Goal: Navigation & Orientation: Find specific page/section

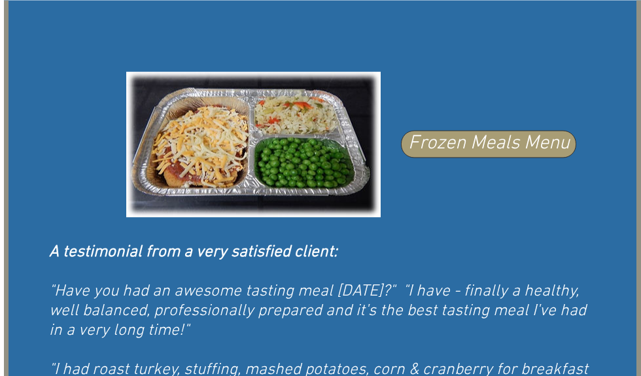
scroll to position [808, 0]
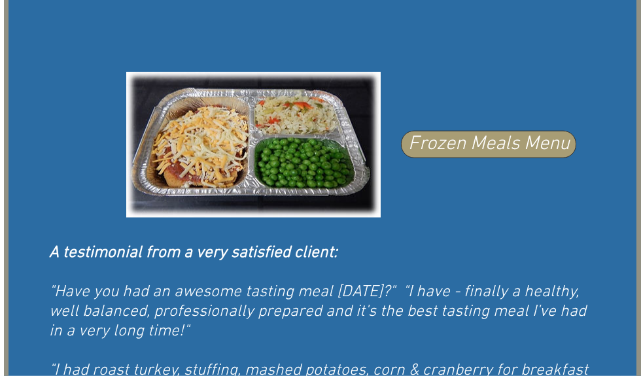
click at [502, 158] on span "Frozen Meals Menu" at bounding box center [489, 144] width 162 height 27
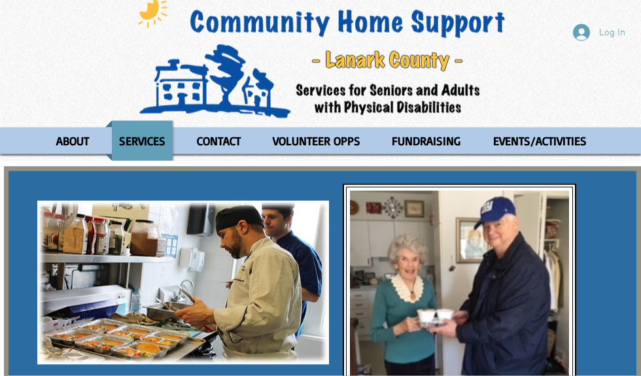
scroll to position [0, 0]
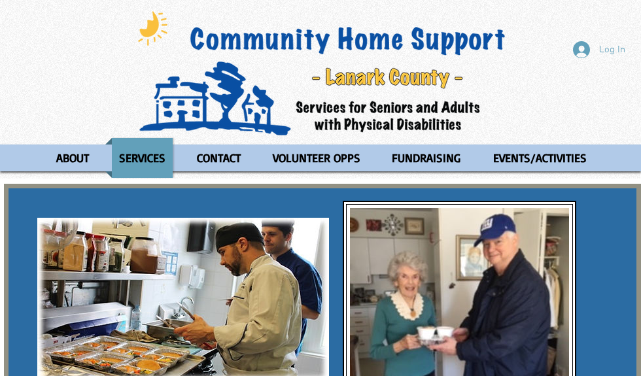
click at [82, 156] on p "ABOUT" at bounding box center [72, 158] width 44 height 40
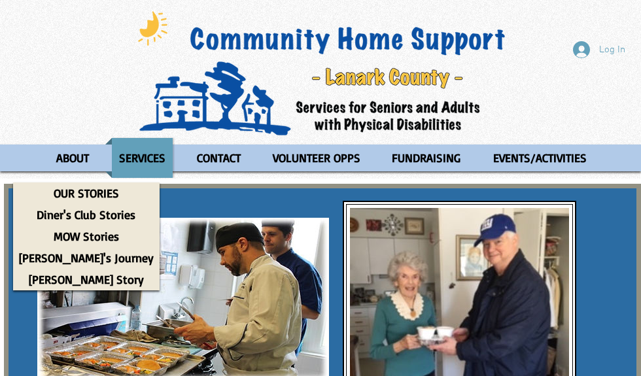
click at [216, 156] on p "CONTACT" at bounding box center [219, 158] width 56 height 40
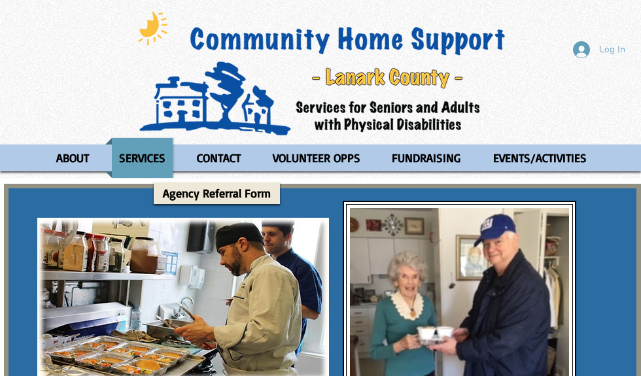
click at [231, 193] on p "Agency Referral Form" at bounding box center [217, 193] width 120 height 22
click at [224, 151] on p "CONTACT" at bounding box center [219, 158] width 56 height 40
click at [75, 153] on p "ABOUT" at bounding box center [72, 158] width 44 height 40
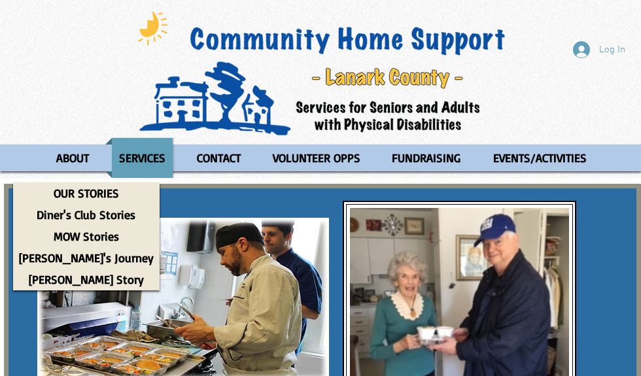
click at [86, 191] on p "OUR STORIES" at bounding box center [86, 193] width 77 height 22
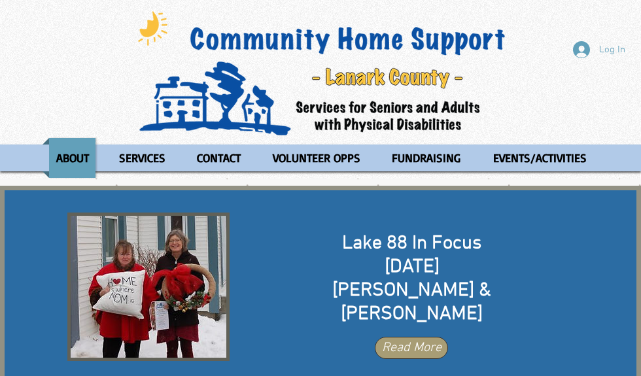
click at [146, 156] on p "SERVICES" at bounding box center [142, 158] width 58 height 40
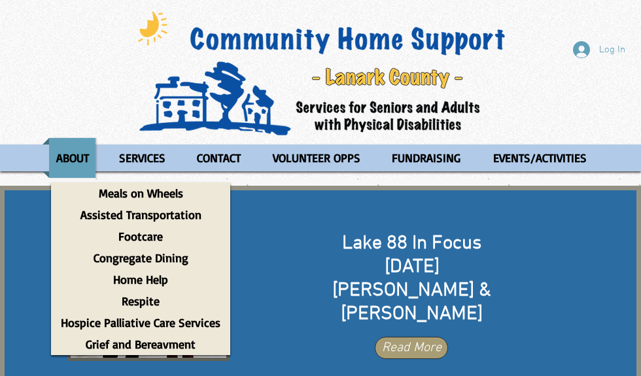
click at [173, 196] on p "Meals on Wheels" at bounding box center [141, 193] width 96 height 22
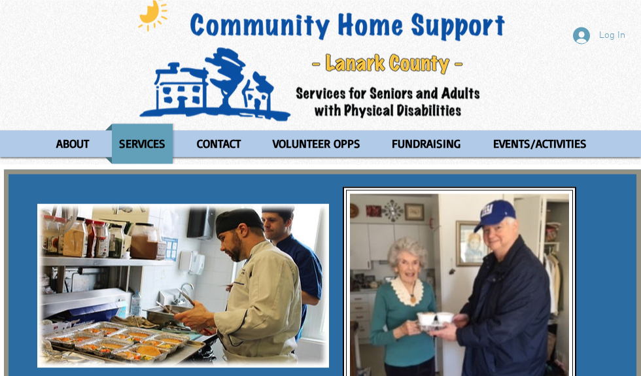
scroll to position [14, 0]
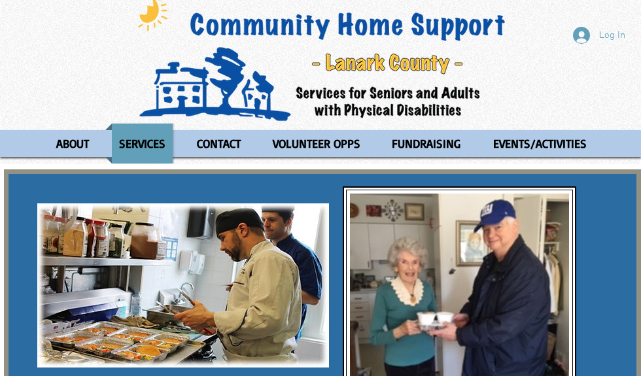
click at [453, 145] on p "FUNDRAISING" at bounding box center [426, 144] width 80 height 40
click at [539, 89] on div "Log In ABOUT OUR STORIES Diner's Club Stories MOW Stories [PERSON_NAME]'s Journ…" at bounding box center [320, 75] width 641 height 179
click at [579, 145] on p "EVENTS/ACTIVITIES" at bounding box center [539, 144] width 105 height 40
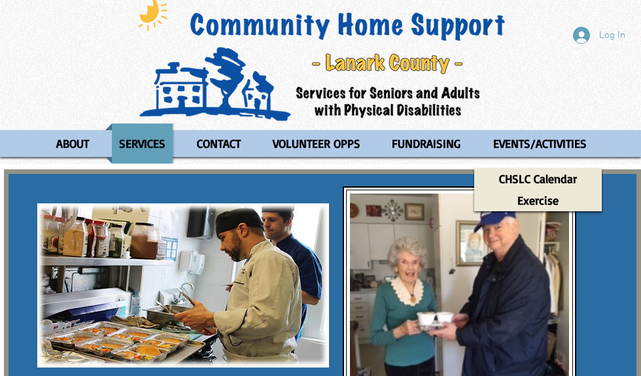
click at [552, 94] on div "Log In ABOUT OUR STORIES Diner's Club Stories MOW Stories [PERSON_NAME]'s Journ…" at bounding box center [320, 75] width 641 height 179
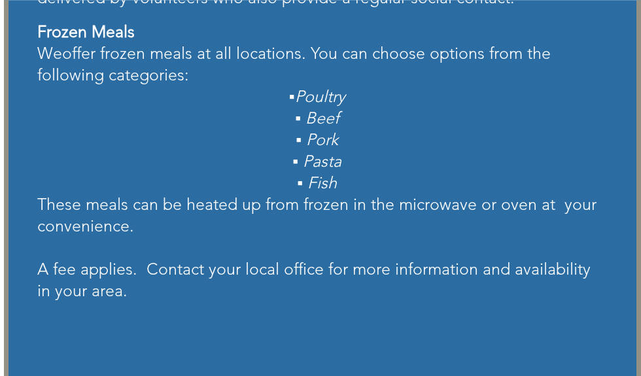
scroll to position [474, 0]
